Goal: Information Seeking & Learning: Learn about a topic

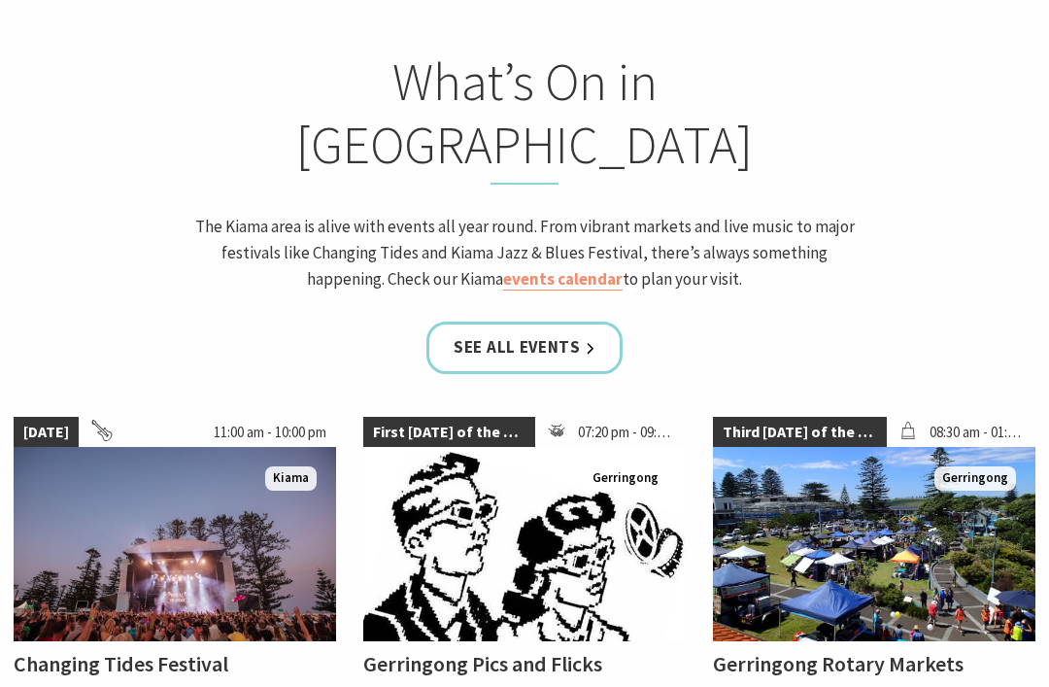
scroll to position [1570, 0]
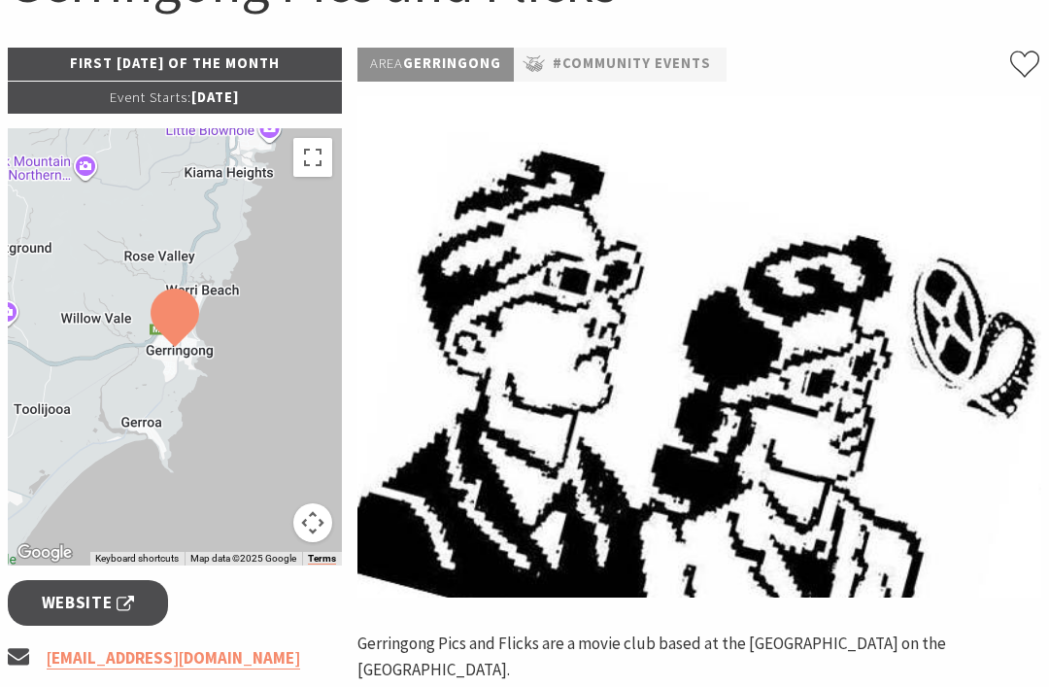
scroll to position [224, 0]
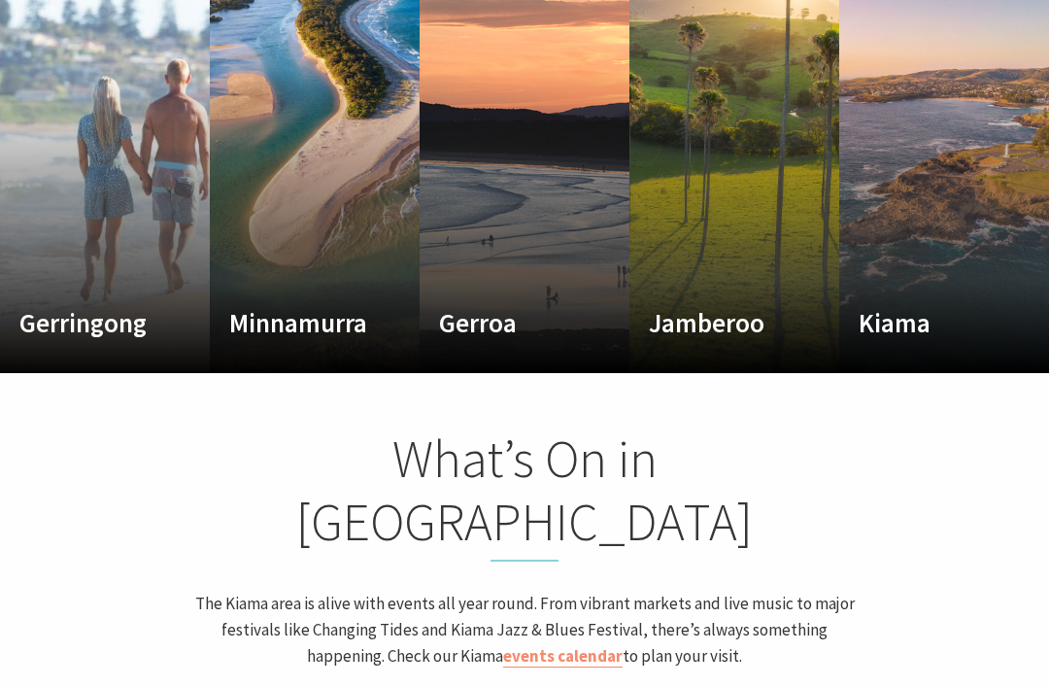
scroll to position [1191, 0]
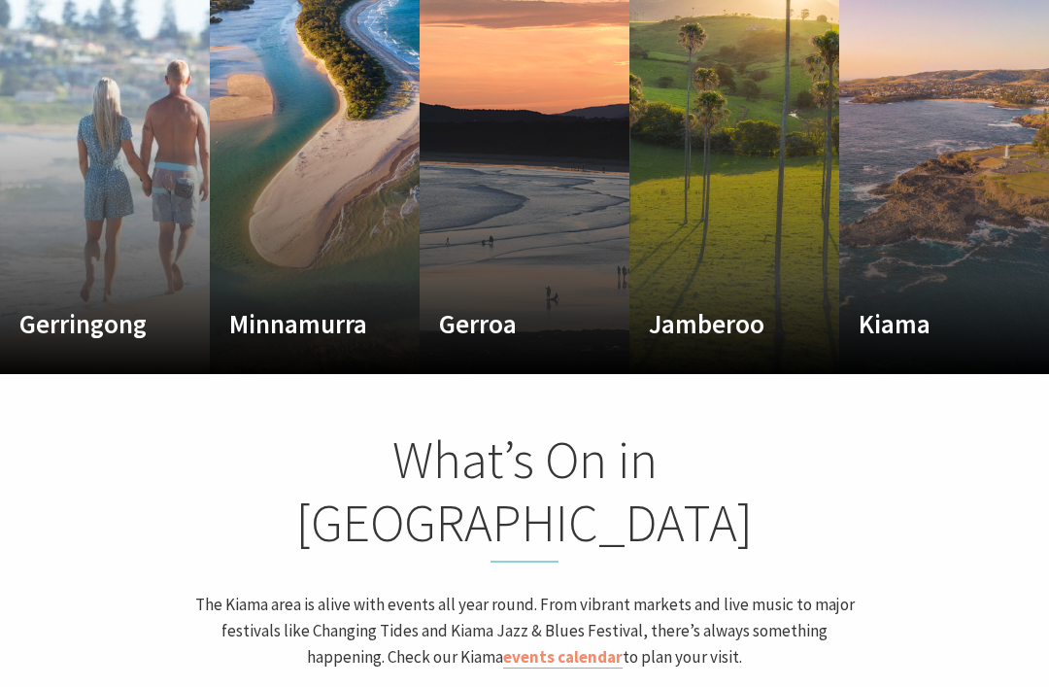
click at [897, 355] on p "Where the sea makes a noise" at bounding box center [929, 378] width 140 height 47
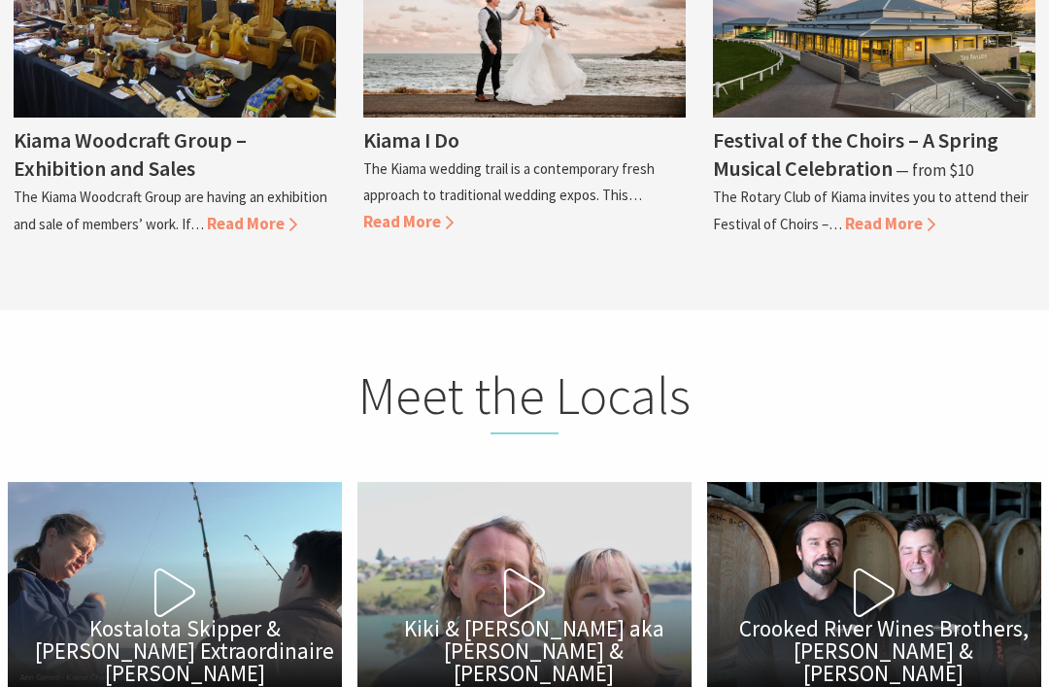
scroll to position [5647, 0]
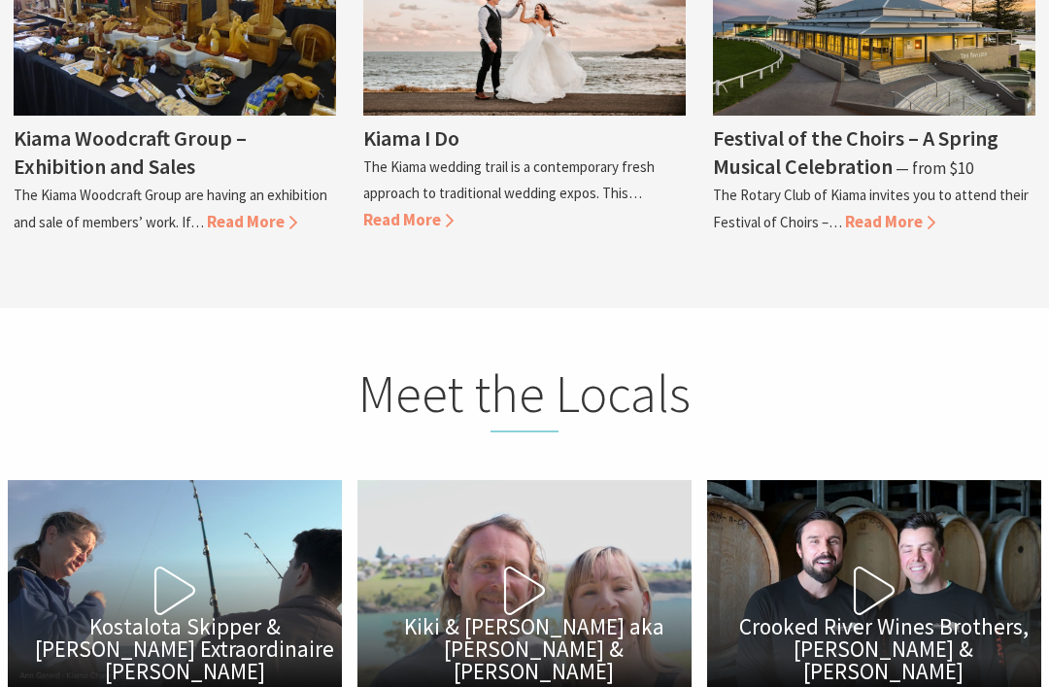
click at [894, 615] on span "Crooked River Wines Brothers, [PERSON_NAME] & [PERSON_NAME]" at bounding box center [884, 648] width 315 height 67
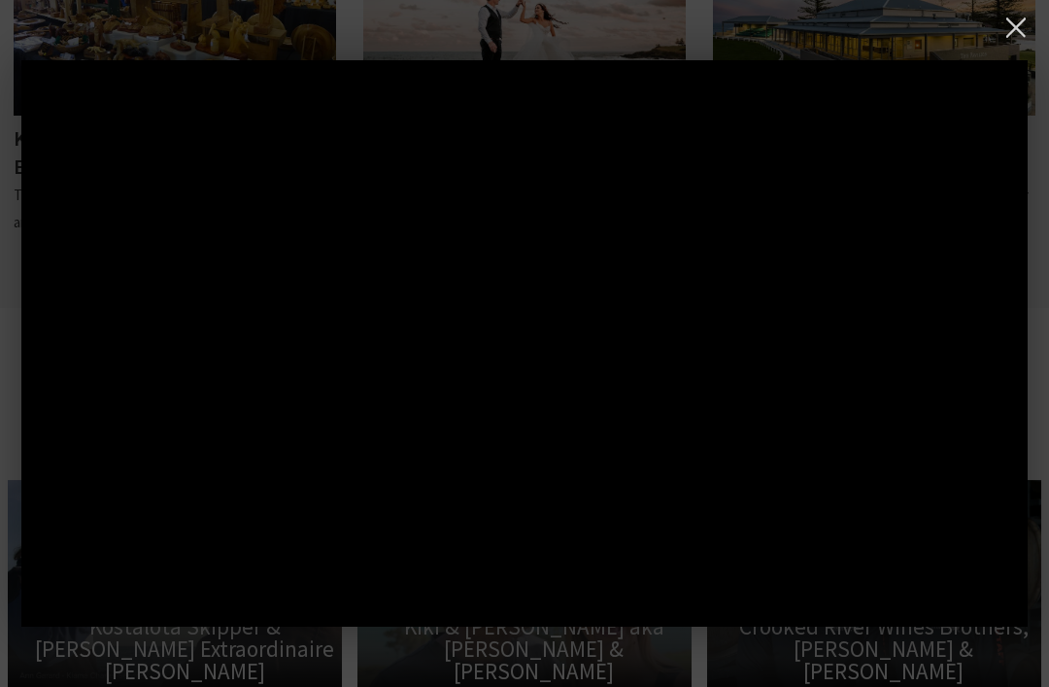
click at [1022, 35] on button at bounding box center [1016, 28] width 40 height 40
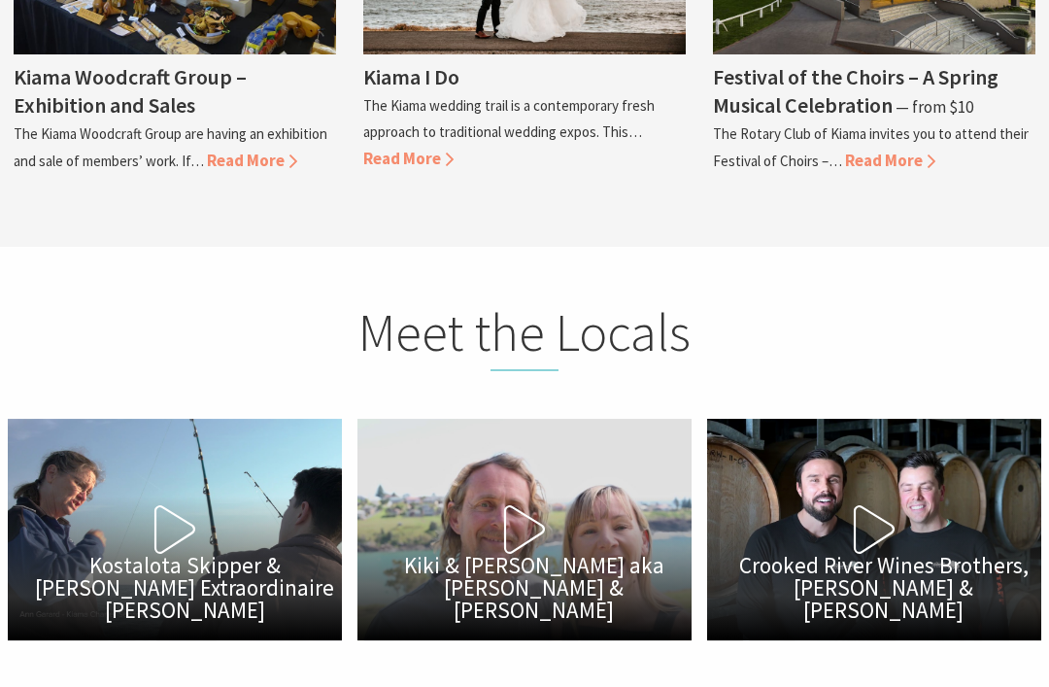
scroll to position [5709, 0]
